Goal: Task Accomplishment & Management: Use online tool/utility

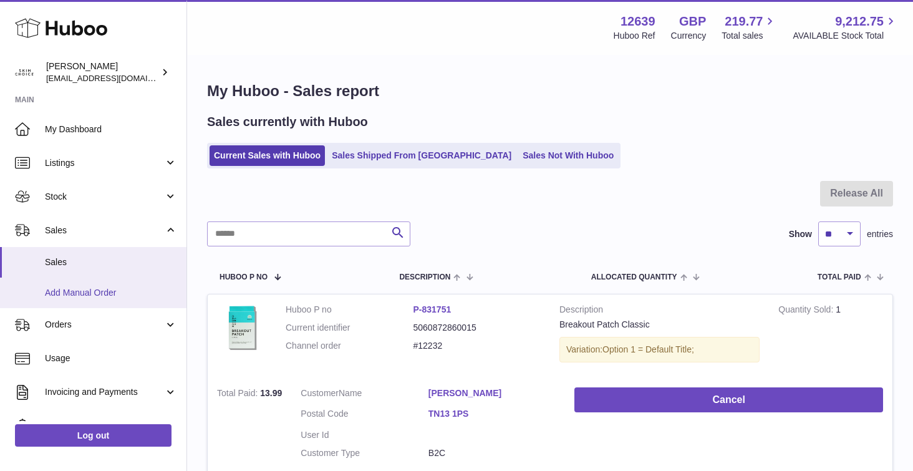
click at [124, 278] on link "Add Manual Order" at bounding box center [93, 293] width 187 height 31
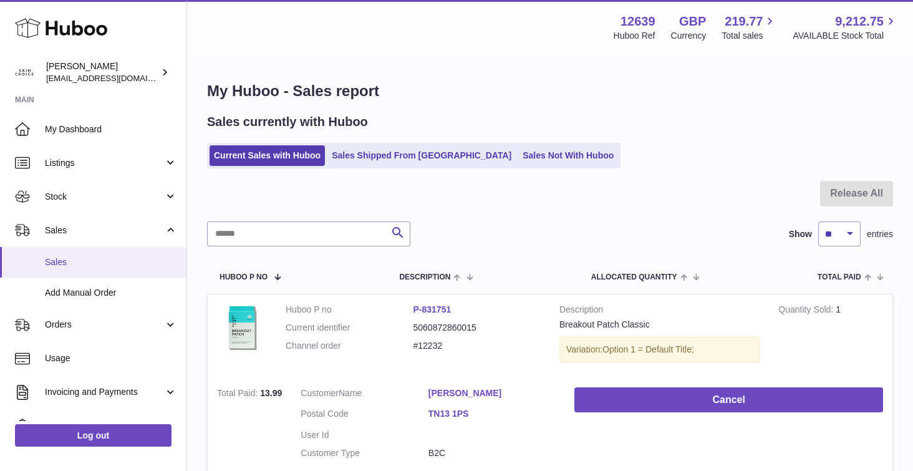
click at [124, 273] on link "Sales" at bounding box center [93, 262] width 187 height 31
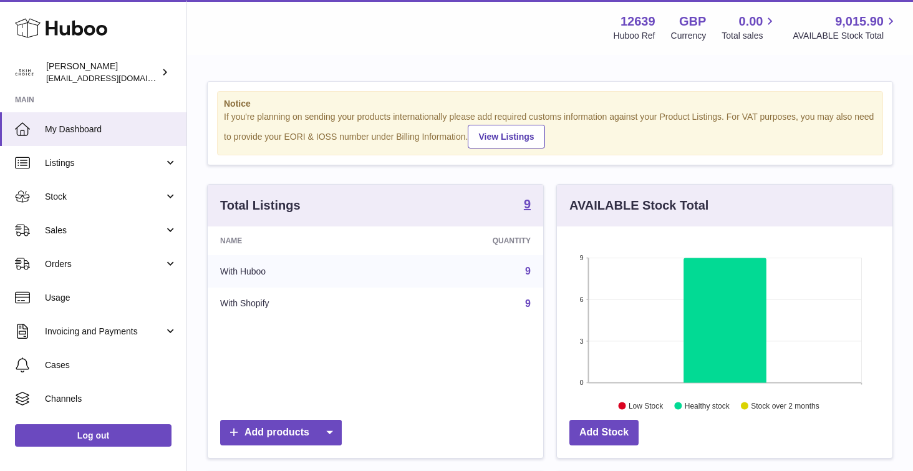
scroll to position [195, 336]
click at [130, 238] on link "Sales" at bounding box center [93, 230] width 187 height 34
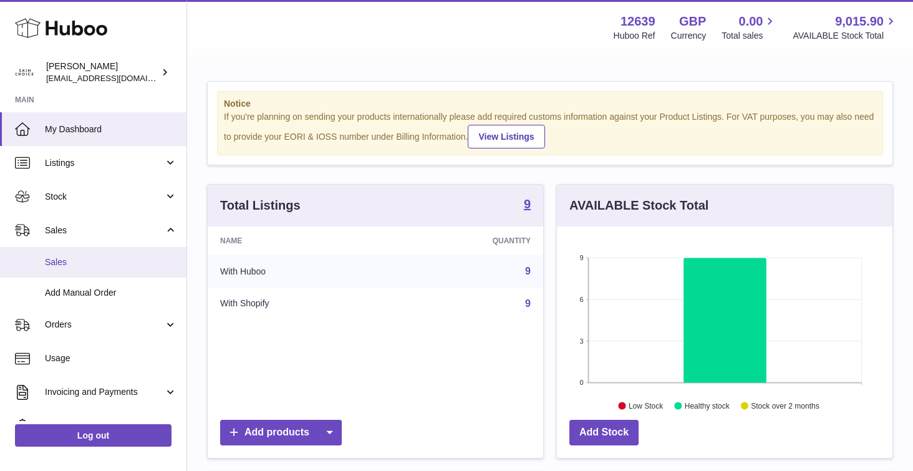
click at [119, 263] on span "Sales" at bounding box center [111, 262] width 132 height 12
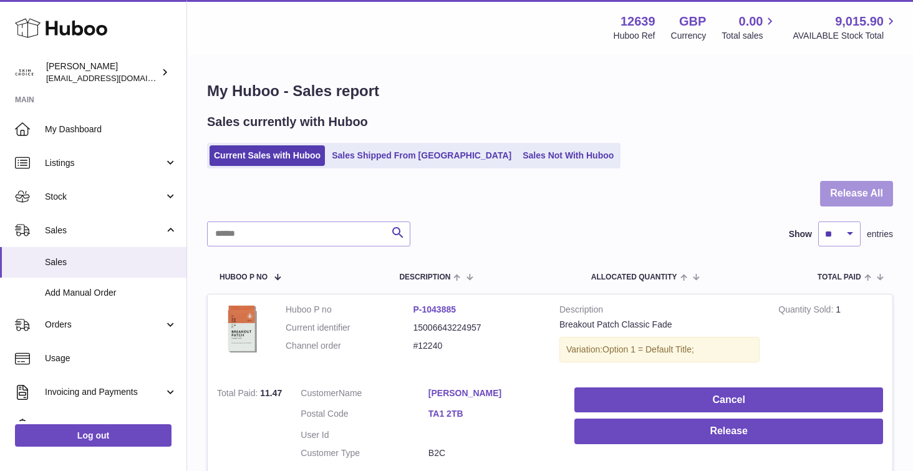
click at [883, 197] on button "Release All" at bounding box center [856, 194] width 73 height 26
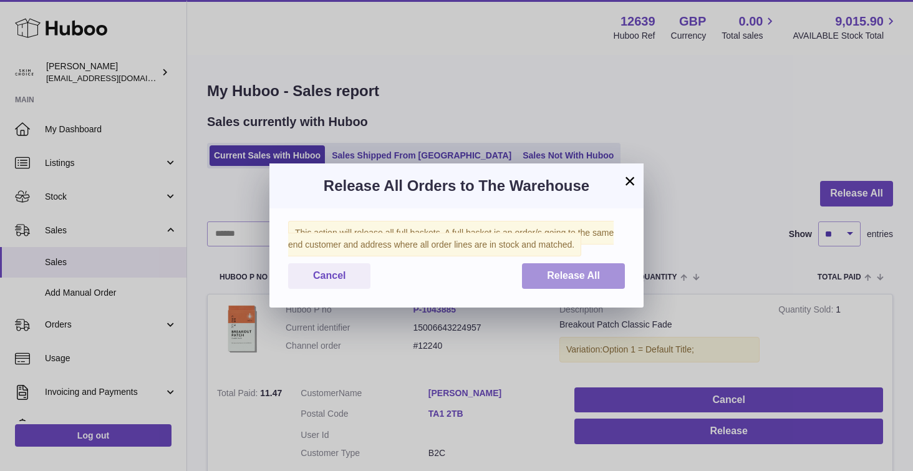
click at [581, 270] on span "Release All" at bounding box center [573, 275] width 53 height 11
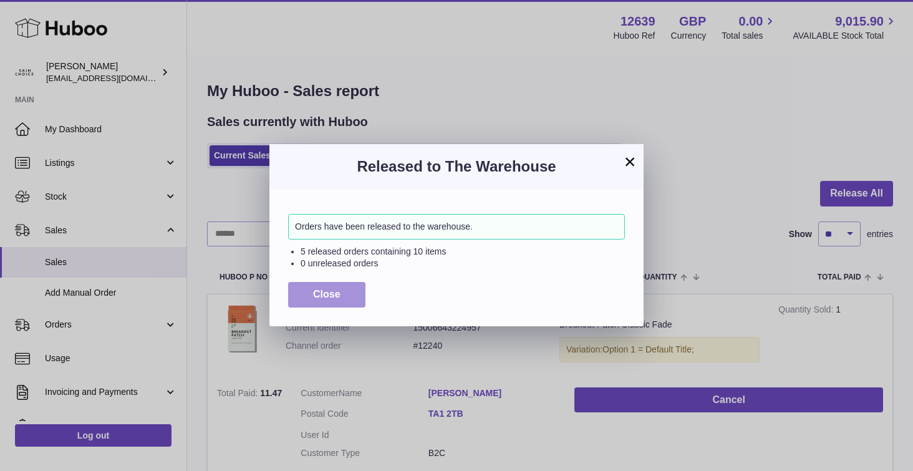
click at [337, 291] on span "Close" at bounding box center [326, 294] width 27 height 11
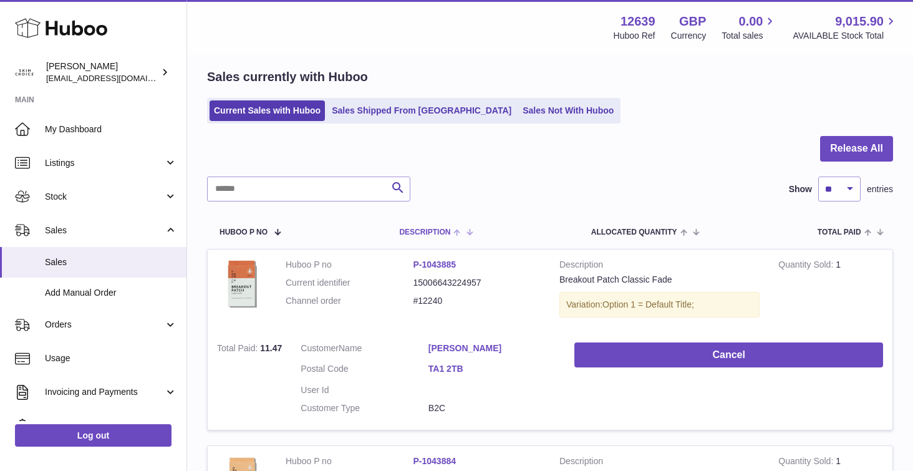
scroll to position [44, 0]
